Goal: Task Accomplishment & Management: Use online tool/utility

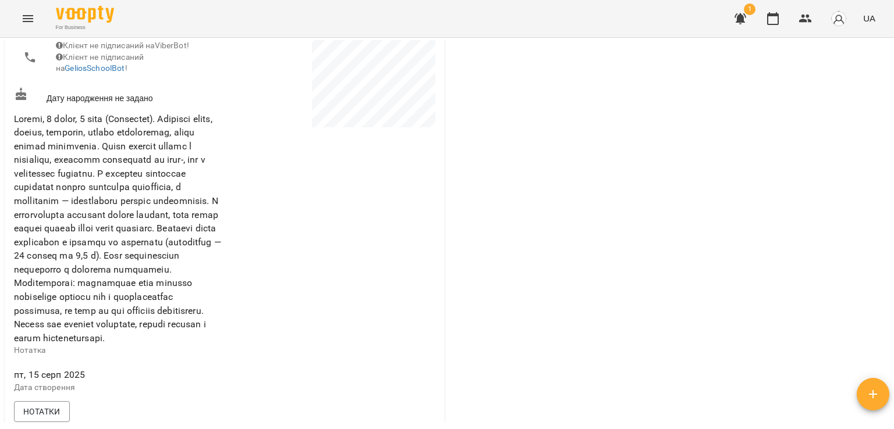
scroll to position [265, 0]
drag, startPoint x: 893, startPoint y: 112, endPoint x: 893, endPoint y: 131, distance: 18.6
click at [893, 131] on div "**********" at bounding box center [447, 252] width 894 height 429
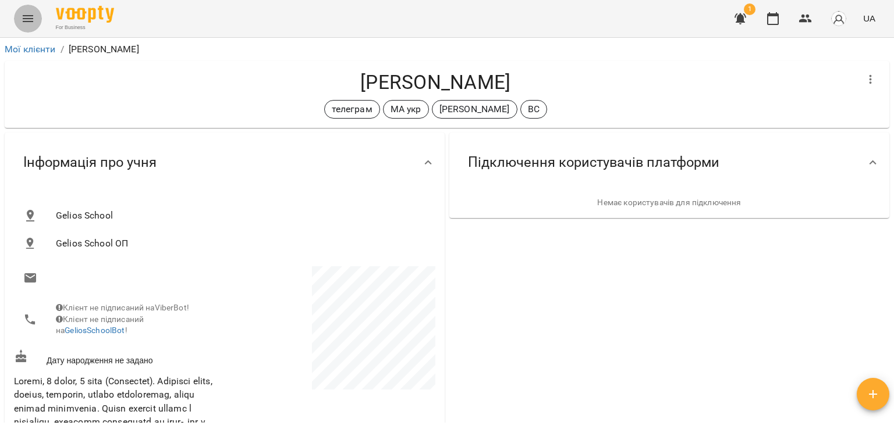
click at [22, 6] on button "Menu" at bounding box center [28, 19] width 28 height 28
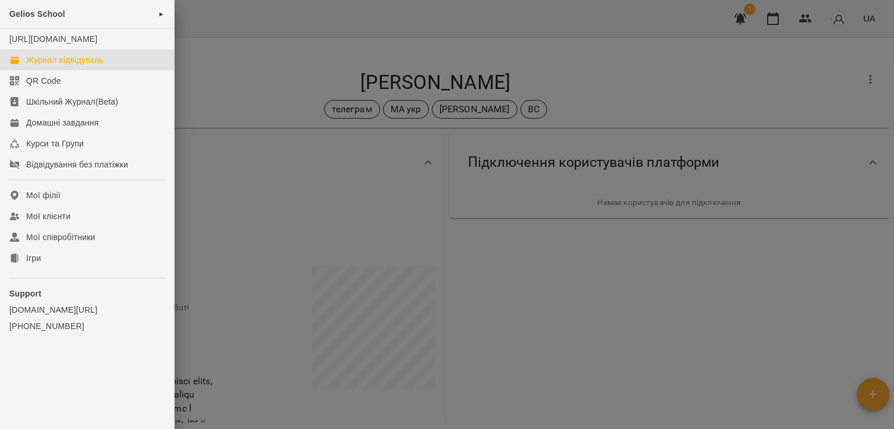
click at [63, 66] on div "Журнал відвідувань" at bounding box center [64, 60] width 77 height 12
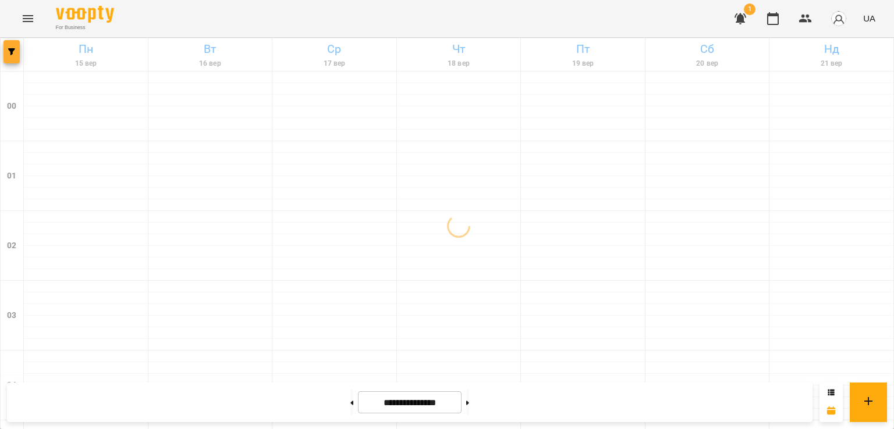
click at [17, 54] on span "button" at bounding box center [11, 51] width 16 height 7
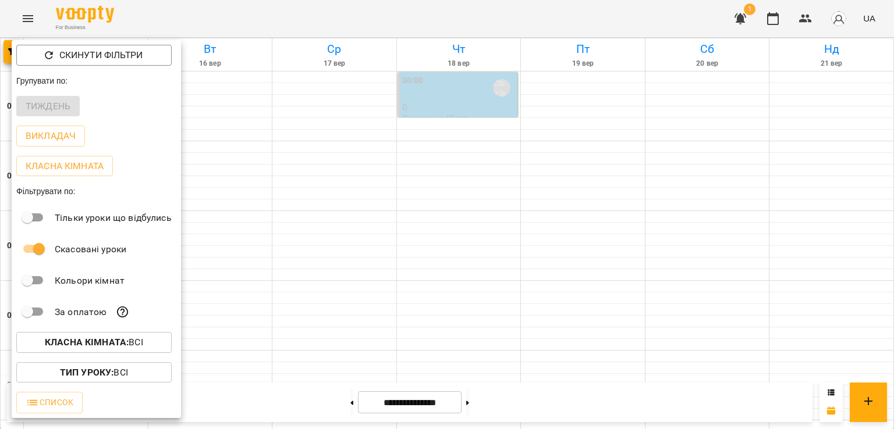
click at [59, 108] on div "Тиждень" at bounding box center [96, 106] width 169 height 30
click at [234, 12] on div at bounding box center [447, 214] width 894 height 429
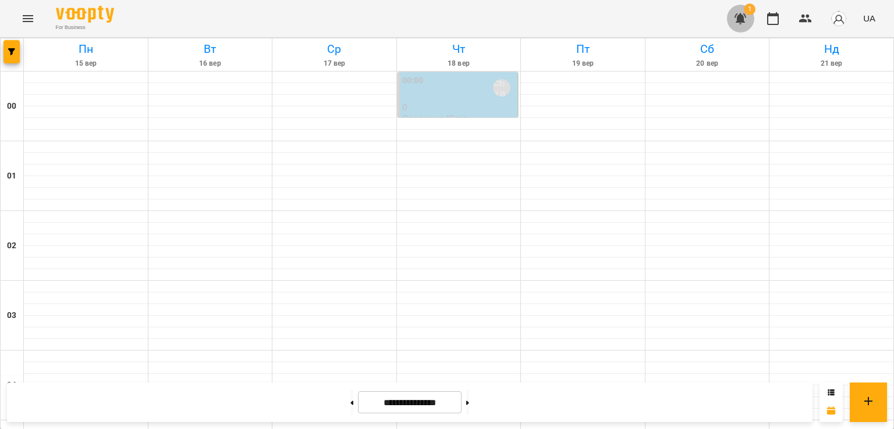
click at [742, 17] on icon "button" at bounding box center [740, 18] width 12 height 11
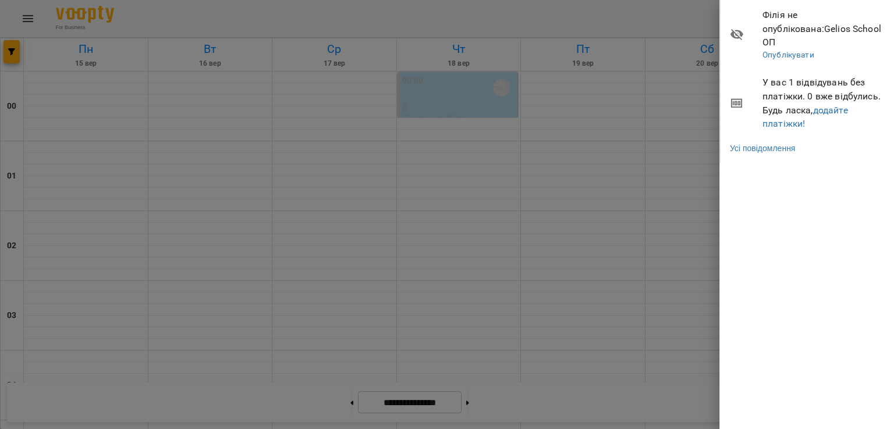
click at [690, 126] on div at bounding box center [447, 214] width 894 height 429
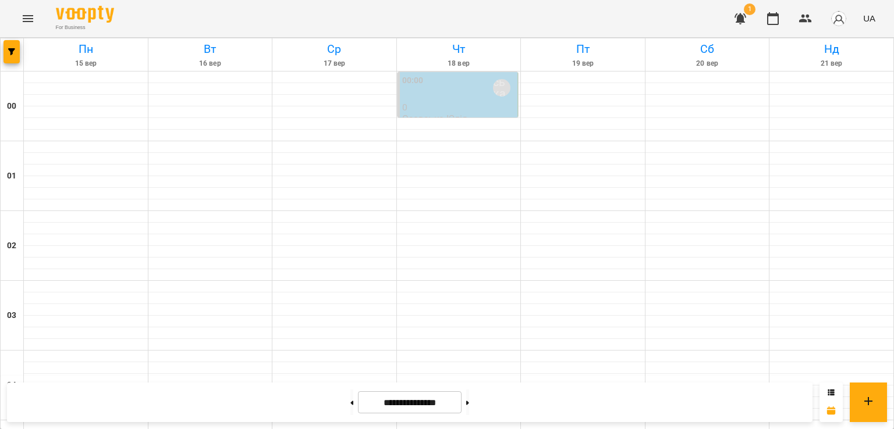
click at [460, 105] on p "0" at bounding box center [458, 107] width 113 height 10
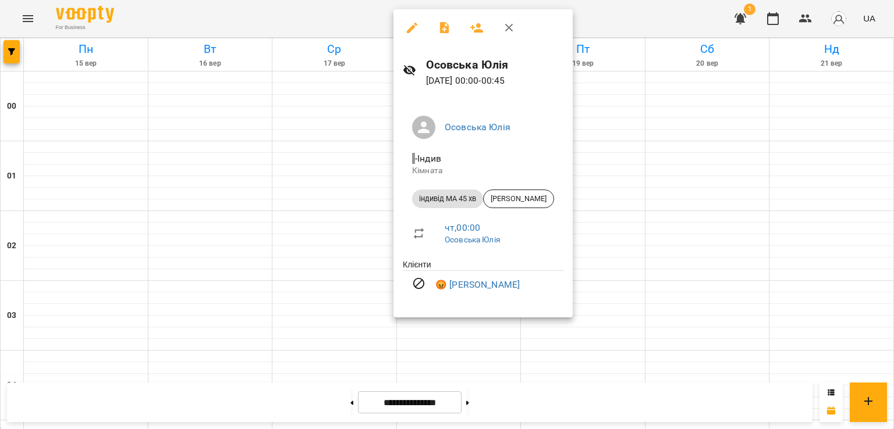
click at [752, 94] on div at bounding box center [447, 214] width 894 height 429
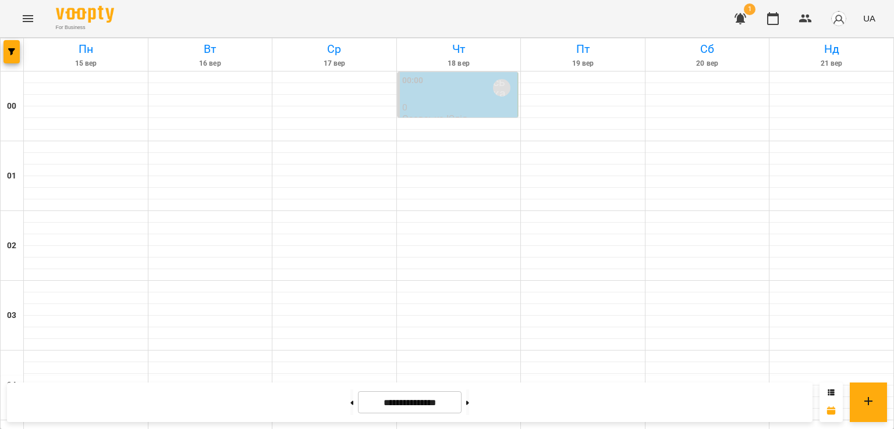
scroll to position [1241, 0]
click at [17, 17] on button "Menu" at bounding box center [28, 19] width 28 height 28
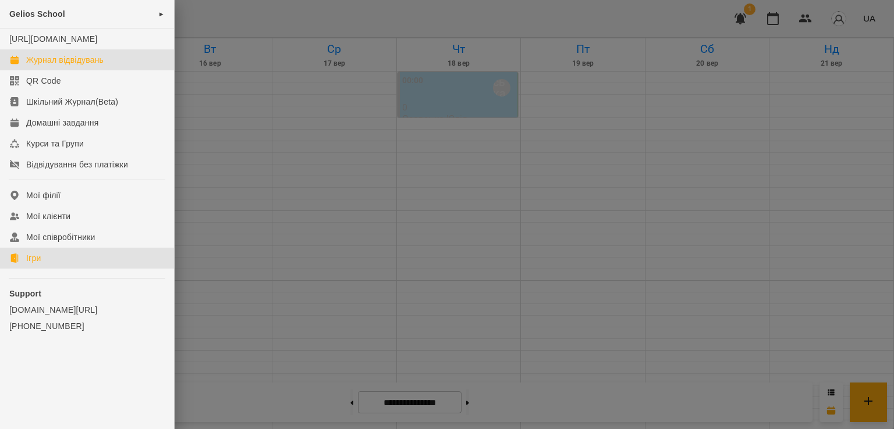
click at [27, 264] on div "Ігри" at bounding box center [33, 259] width 15 height 12
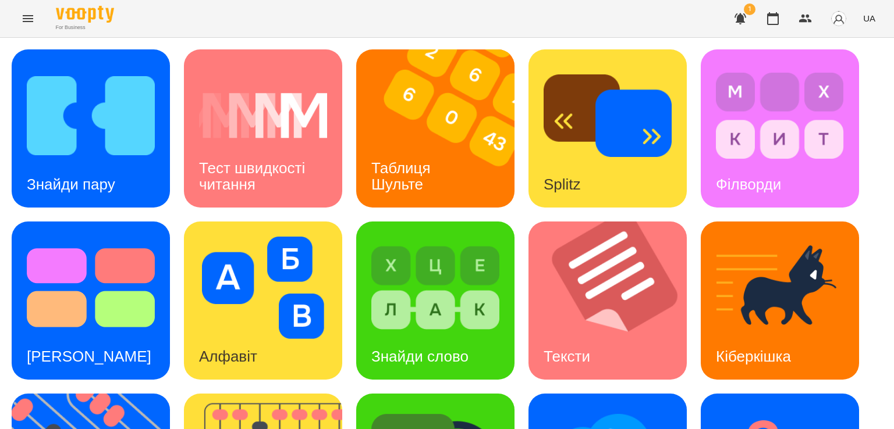
scroll to position [265, 0]
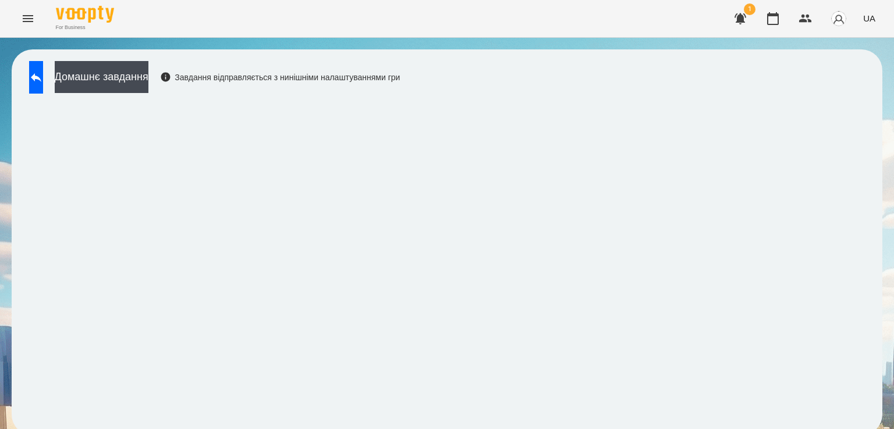
scroll to position [6, 0]
click at [43, 70] on icon at bounding box center [36, 77] width 14 height 14
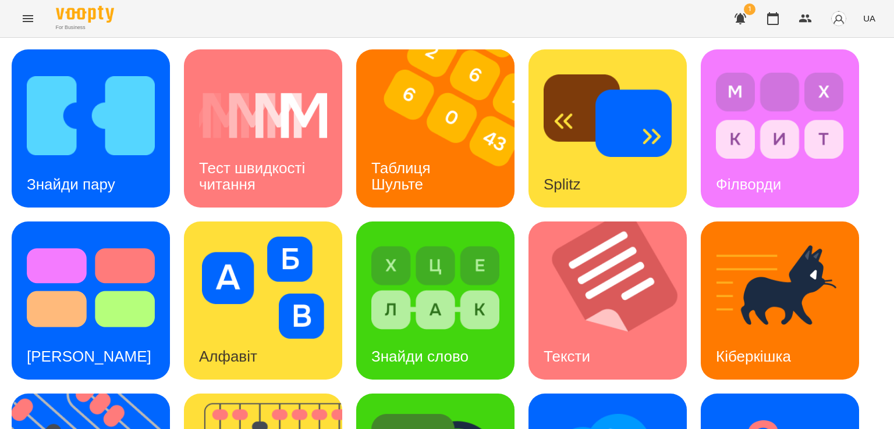
click at [573, 35] on div "For Business 1 UA" at bounding box center [447, 18] width 894 height 37
click at [487, 13] on div "For Business 1 UA" at bounding box center [447, 18] width 894 height 37
click at [456, 135] on img at bounding box center [442, 128] width 173 height 158
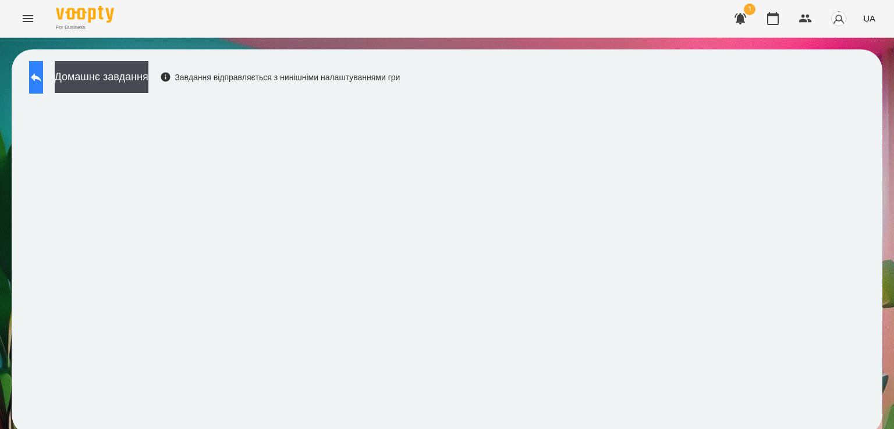
click at [43, 70] on icon at bounding box center [36, 77] width 14 height 14
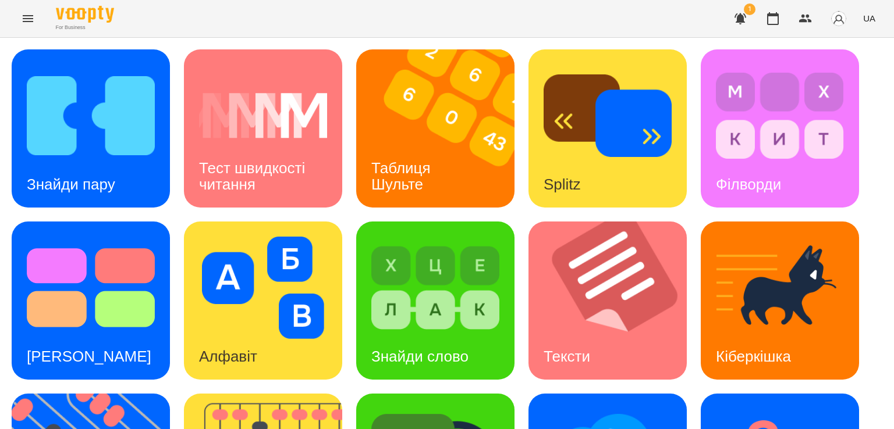
scroll to position [275, 0]
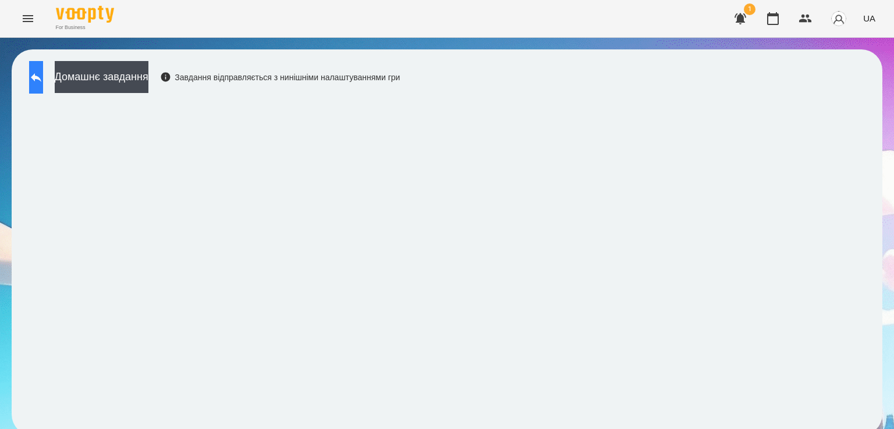
click at [31, 88] on button at bounding box center [36, 77] width 14 height 33
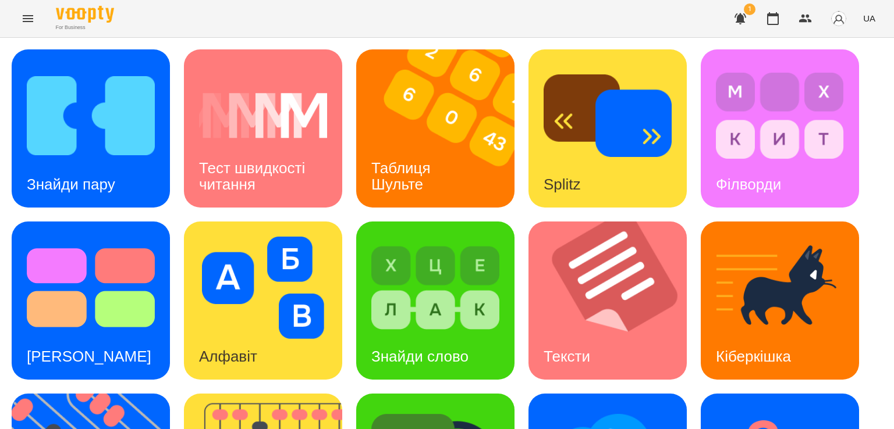
scroll to position [307, 0]
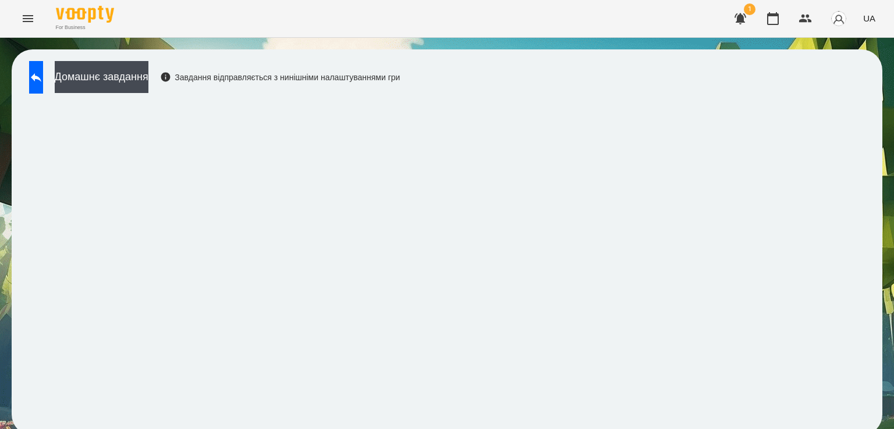
click at [537, 425] on div "Домашнє завдання Завдання відправляється з нинішніми налаштуваннями гри" at bounding box center [447, 242] width 870 height 386
click at [40, 74] on button at bounding box center [36, 77] width 14 height 33
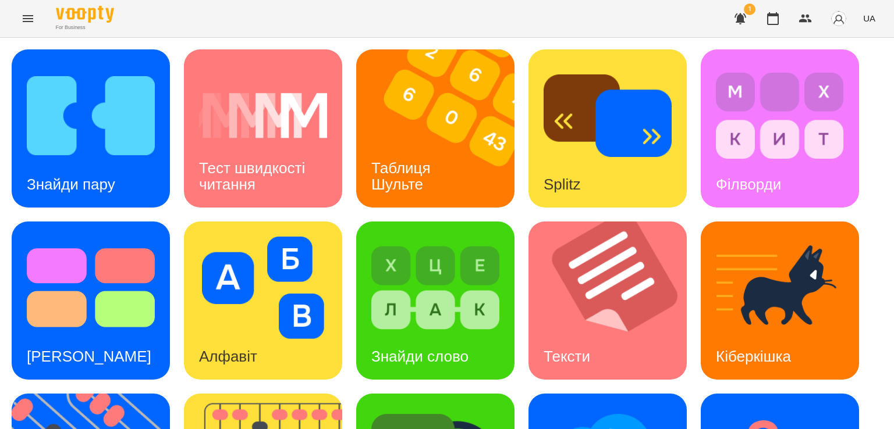
scroll to position [110, 0]
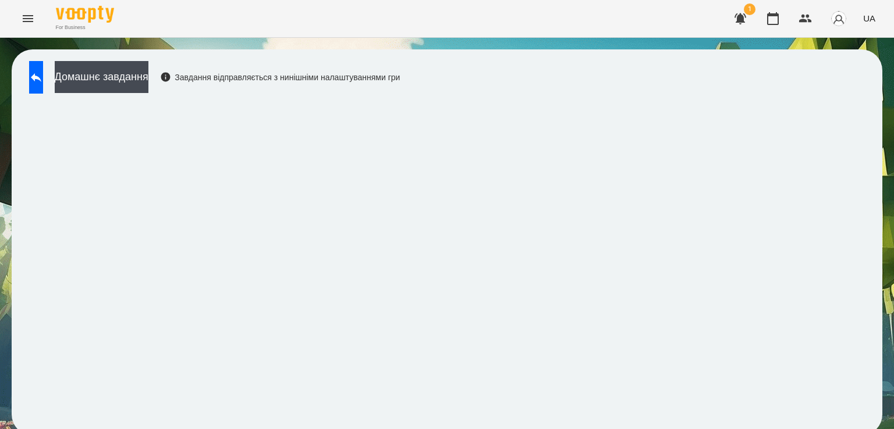
click at [23, 19] on icon "Menu" at bounding box center [28, 19] width 14 height 14
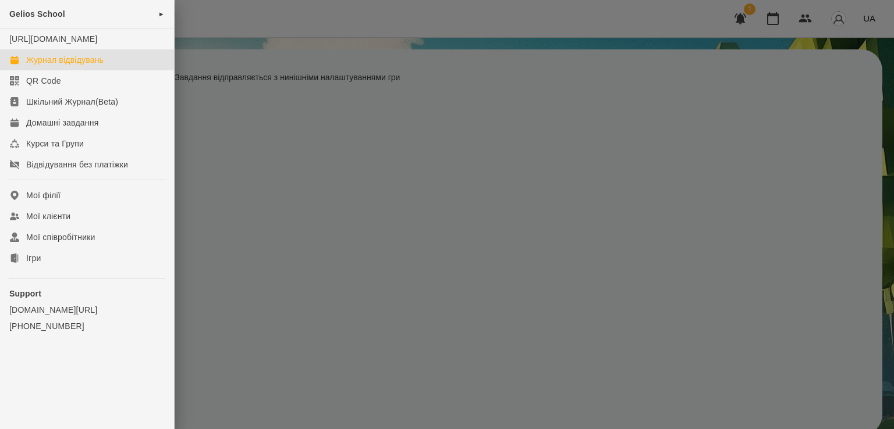
click at [52, 66] on div "Журнал відвідувань" at bounding box center [64, 60] width 77 height 12
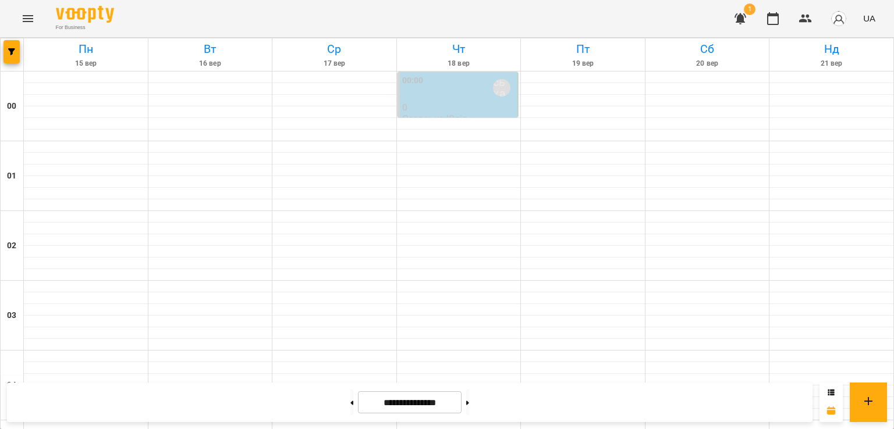
scroll to position [1250, 0]
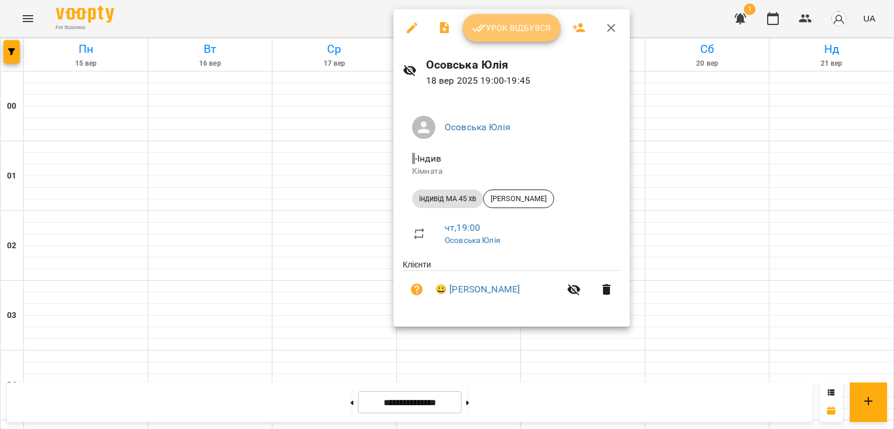
click at [505, 27] on span "Урок відбувся" at bounding box center [511, 28] width 79 height 14
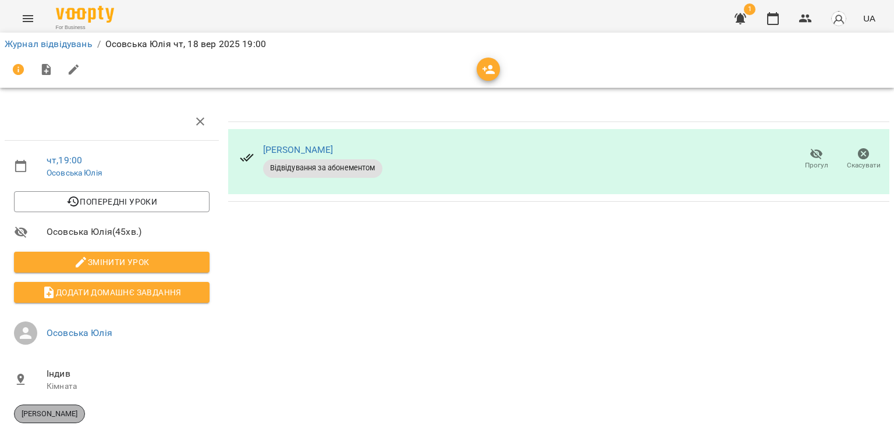
click at [52, 407] on div "[PERSON_NAME]" at bounding box center [49, 414] width 71 height 19
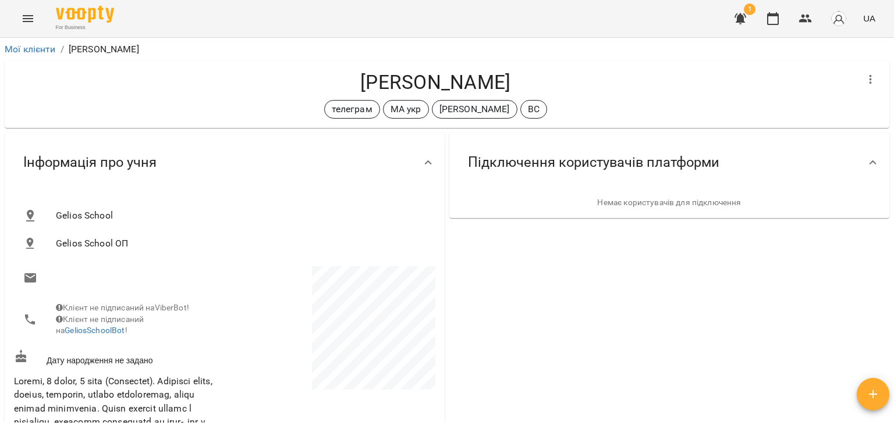
drag, startPoint x: 893, startPoint y: 80, endPoint x: 887, endPoint y: 107, distance: 27.4
click at [887, 107] on div "**********" at bounding box center [447, 252] width 894 height 429
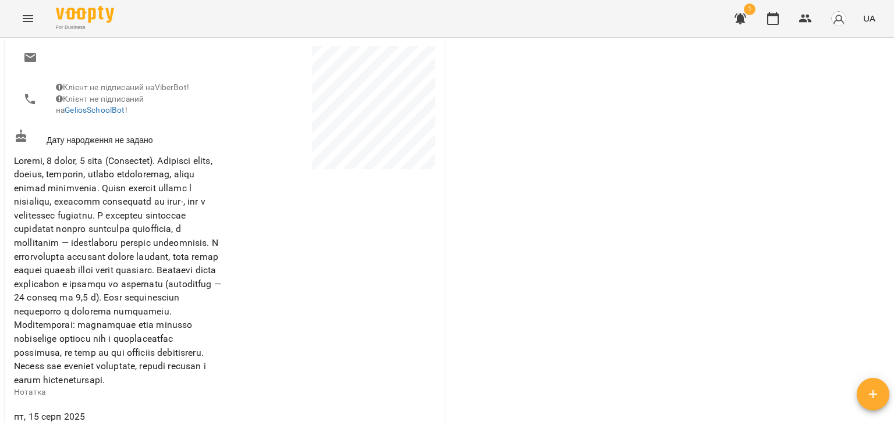
scroll to position [218, 0]
click at [886, 131] on div "**********" at bounding box center [446, 231] width 889 height 383
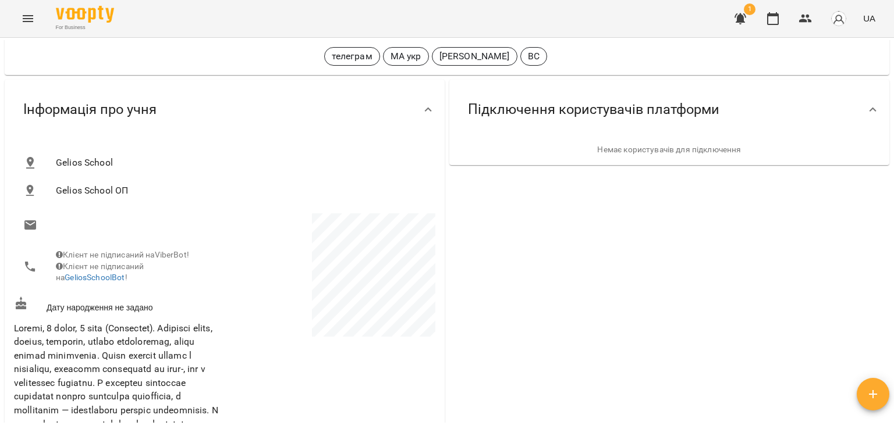
scroll to position [66, 0]
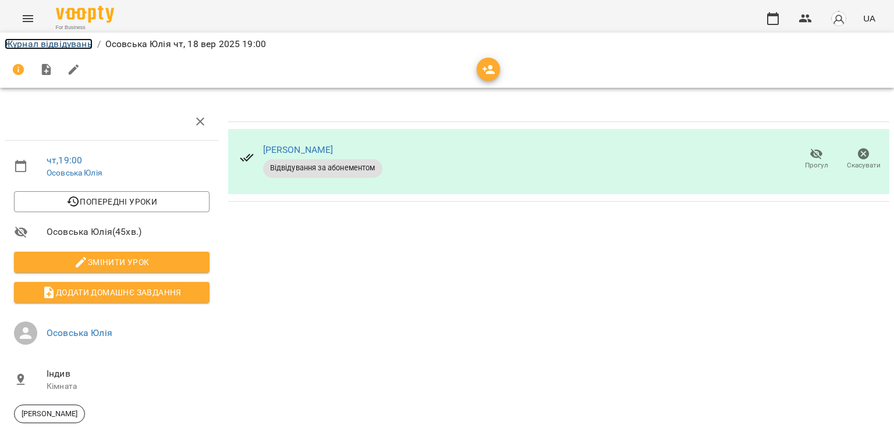
click at [47, 41] on link "Журнал відвідувань" at bounding box center [49, 43] width 88 height 11
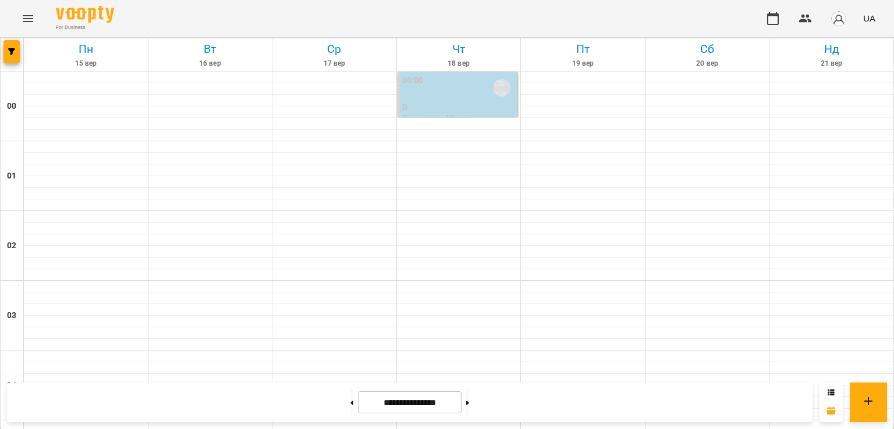
scroll to position [1294, 0]
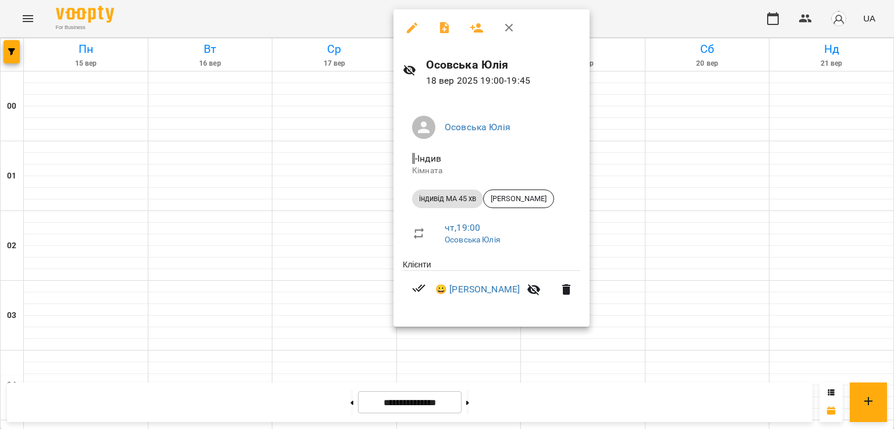
drag, startPoint x: 893, startPoint y: 329, endPoint x: 893, endPoint y: 381, distance: 52.4
click at [893, 381] on div at bounding box center [447, 214] width 894 height 429
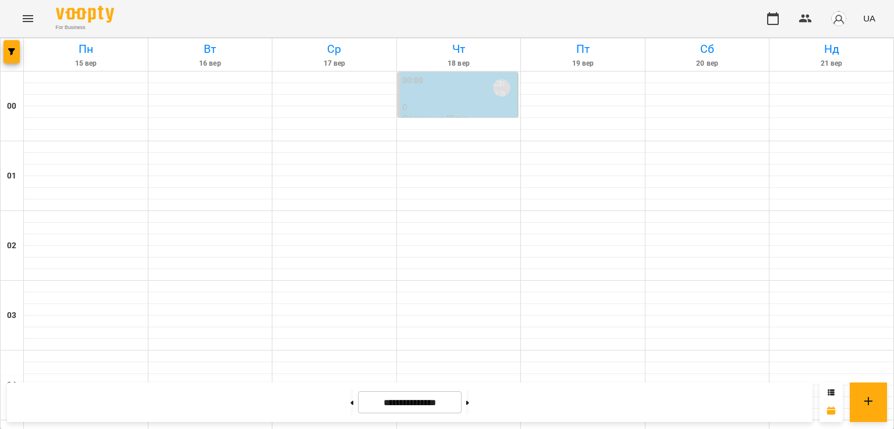
click at [893, 381] on div "**********" at bounding box center [447, 403] width 894 height 54
drag, startPoint x: 893, startPoint y: 381, endPoint x: 893, endPoint y: 417, distance: 35.5
click at [893, 417] on div "**********" at bounding box center [447, 403] width 894 height 54
drag, startPoint x: 890, startPoint y: 378, endPoint x: 893, endPoint y: 425, distance: 47.3
click at [893, 425] on div "**********" at bounding box center [447, 403] width 894 height 54
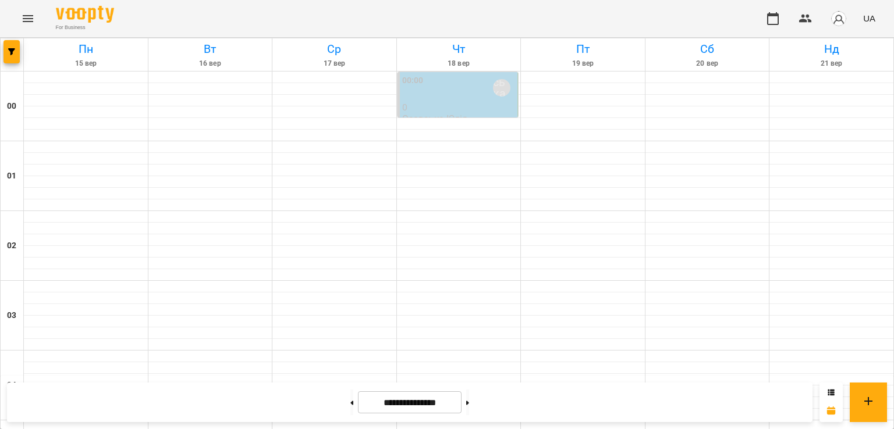
scroll to position [1370, 0]
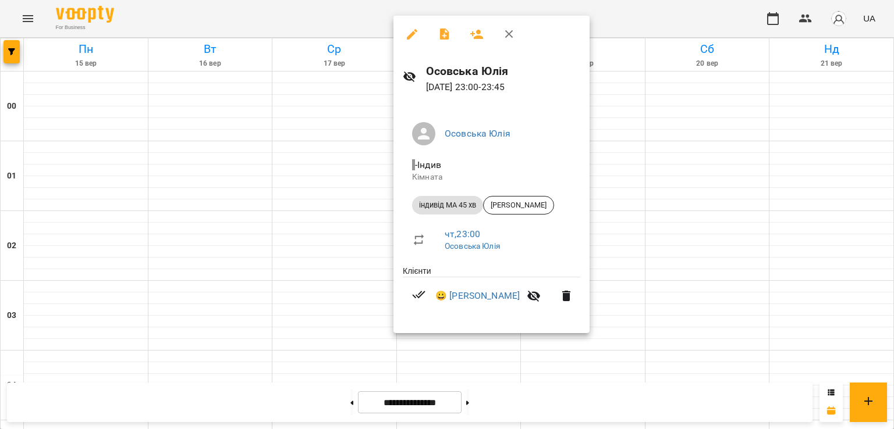
click at [893, 373] on div at bounding box center [447, 214] width 894 height 429
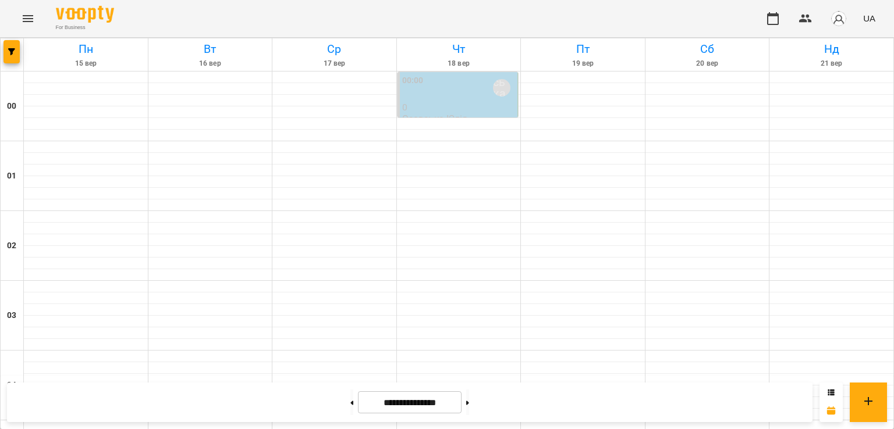
scroll to position [615, 0]
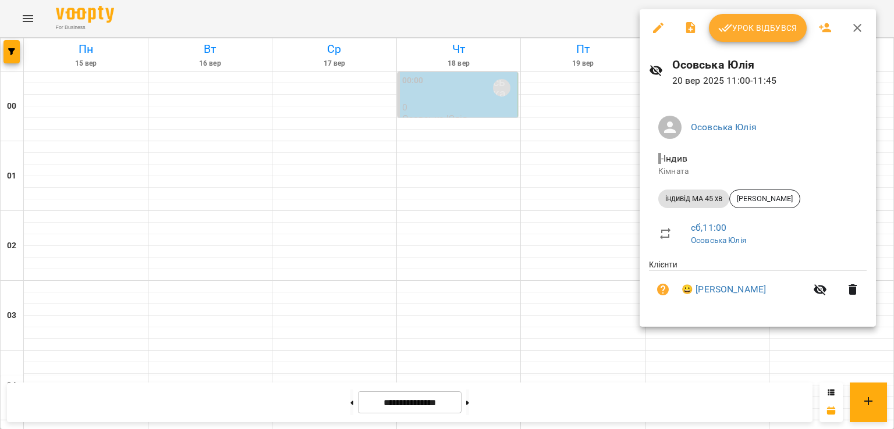
click at [893, 310] on div at bounding box center [447, 214] width 894 height 429
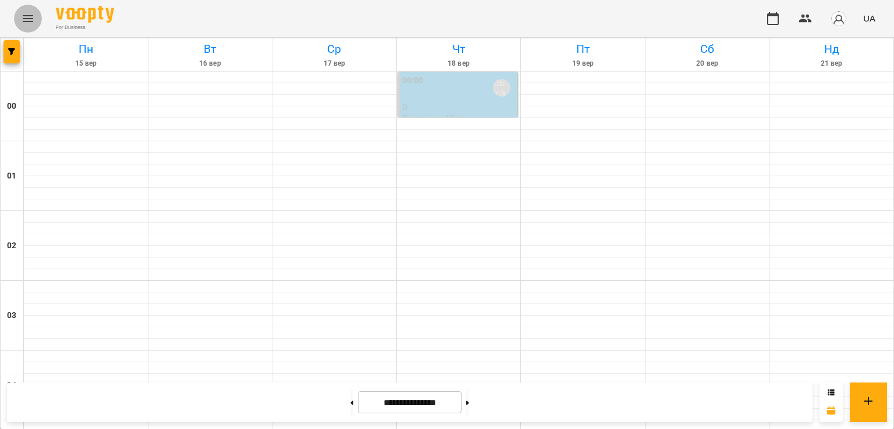
click at [28, 17] on icon "Menu" at bounding box center [28, 19] width 14 height 14
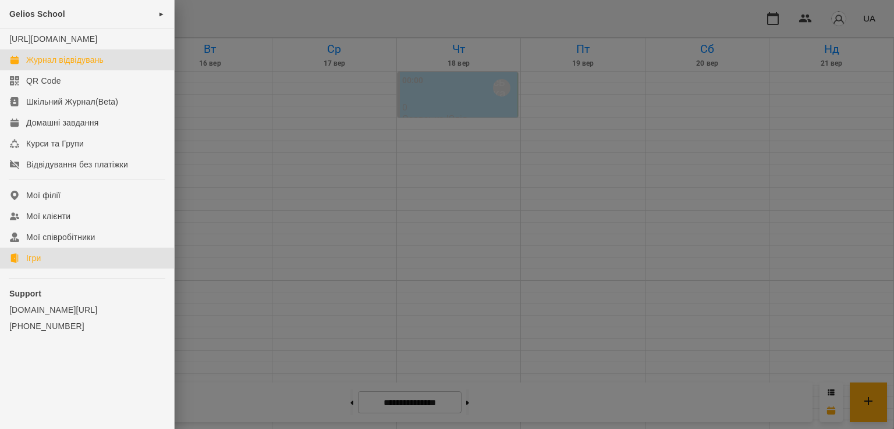
click at [30, 261] on link "Ігри" at bounding box center [87, 258] width 174 height 21
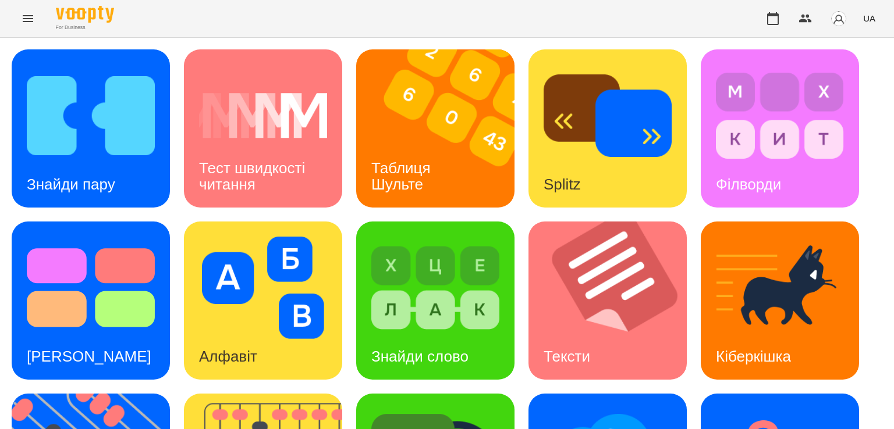
scroll to position [307, 0]
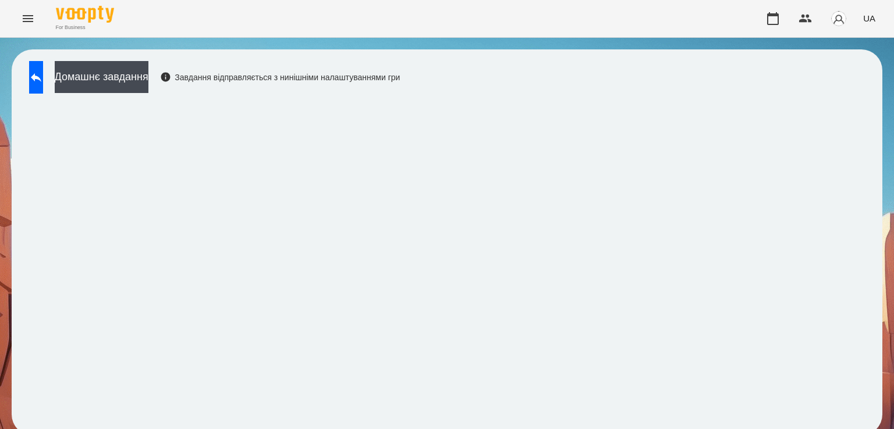
click at [442, 424] on div "Домашнє завдання Завдання відправляється з нинішніми налаштуваннями гри" at bounding box center [447, 242] width 870 height 386
click at [43, 64] on button at bounding box center [36, 77] width 14 height 33
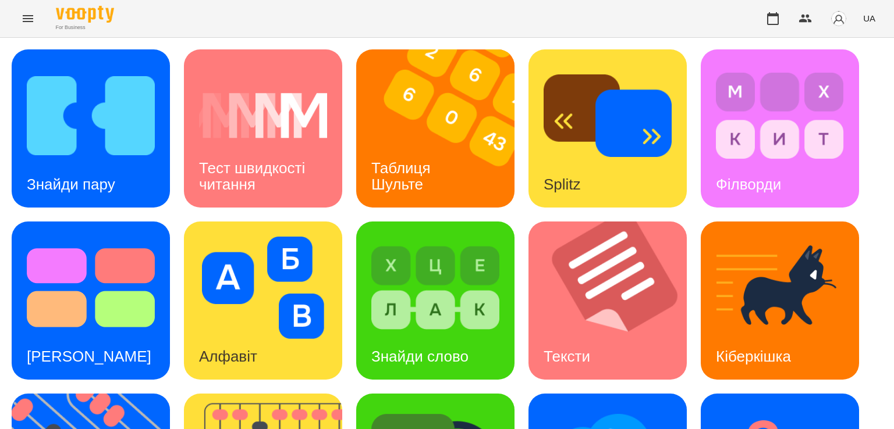
scroll to position [307, 0]
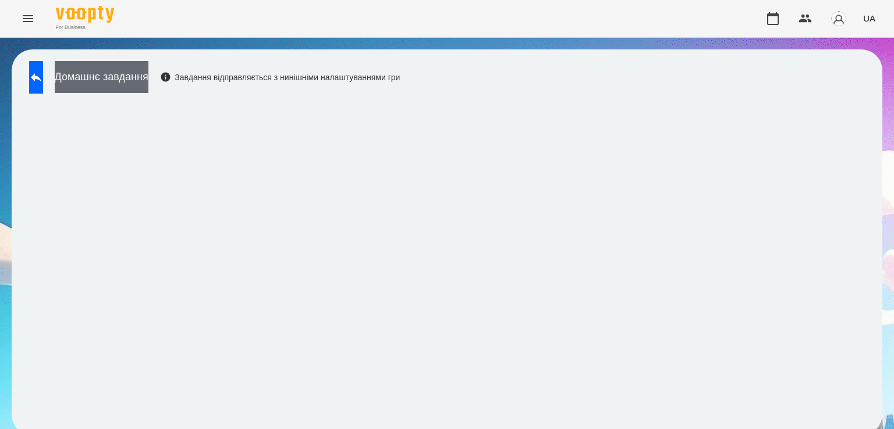
click at [101, 62] on button "Домашнє завдання" at bounding box center [102, 77] width 94 height 32
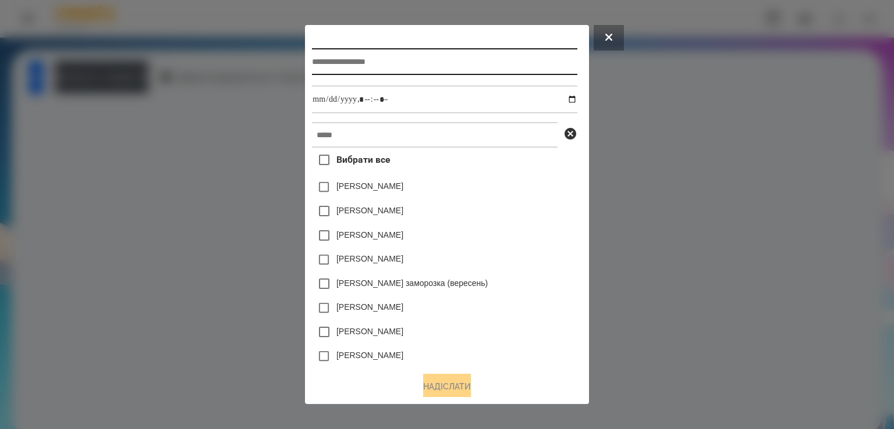
click at [347, 52] on input "text" at bounding box center [444, 61] width 265 height 27
type input "*********"
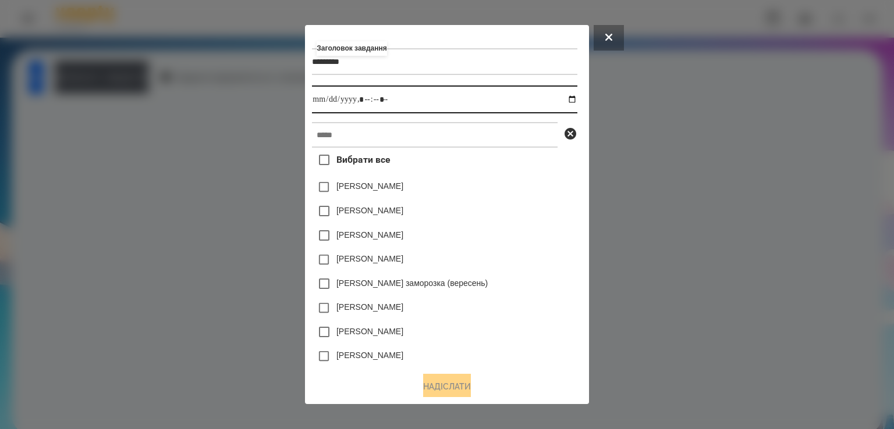
click at [315, 105] on input "datetime-local" at bounding box center [444, 100] width 265 height 28
click at [573, 97] on input "datetime-local" at bounding box center [444, 100] width 265 height 28
type input "**********"
click at [508, 296] on div "[PERSON_NAME] заморозка (вересень)" at bounding box center [444, 284] width 265 height 24
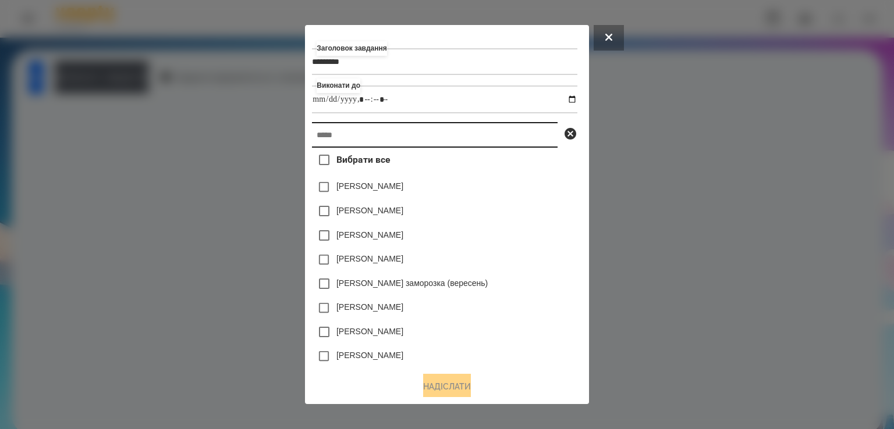
click at [421, 146] on input "text" at bounding box center [435, 135] width 246 height 26
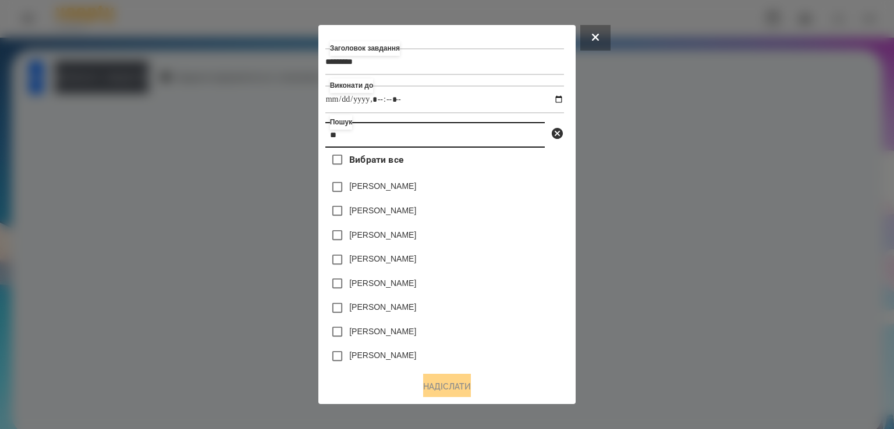
type input "*"
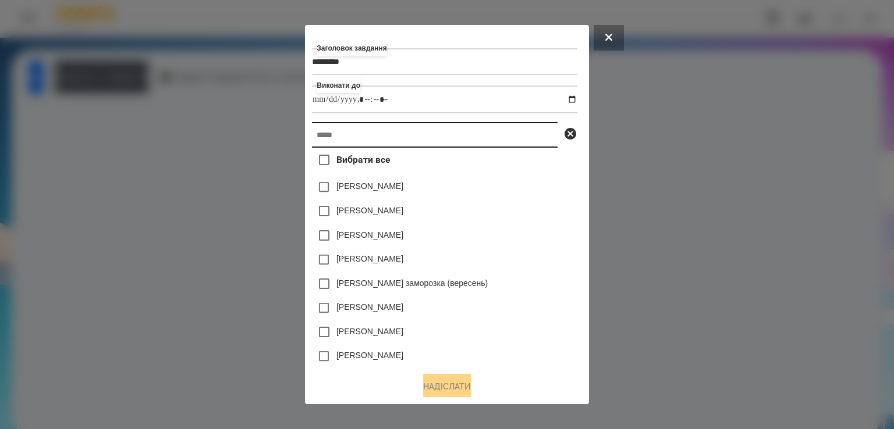
click at [471, 138] on input "text" at bounding box center [435, 135] width 246 height 26
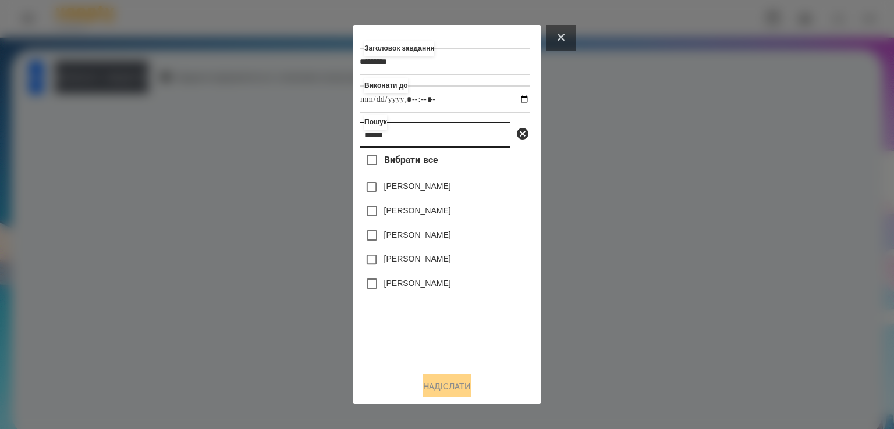
type input "******"
click at [555, 36] on button at bounding box center [561, 38] width 30 height 26
